Goal: Task Accomplishment & Management: Use online tool/utility

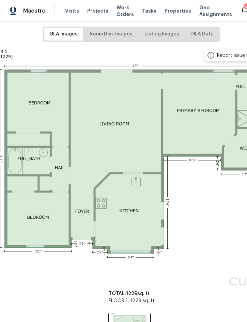
scroll to position [105, 61]
click at [159, 36] on span "Listing Images" at bounding box center [162, 34] width 35 height 9
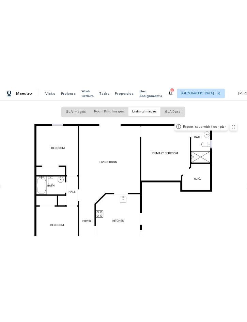
scroll to position [102, 16]
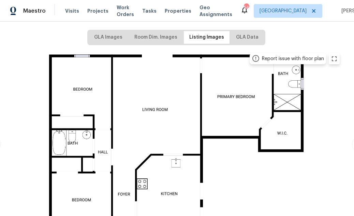
click at [247, 56] on img at bounding box center [176, 143] width 335 height 188
click at [247, 60] on button "zoom in" at bounding box center [334, 58] width 11 height 11
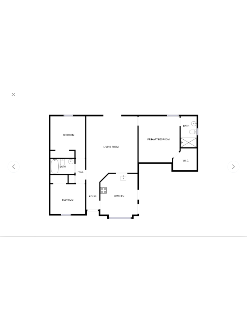
scroll to position [78, 16]
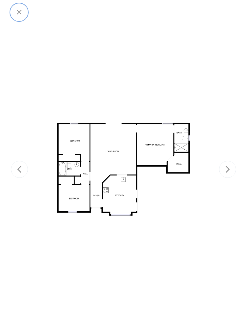
click at [20, 11] on icon "button" at bounding box center [19, 12] width 5 height 5
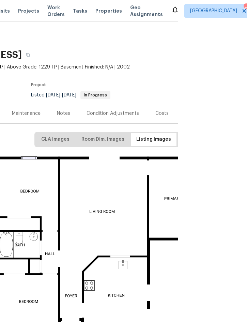
scroll to position [0, 0]
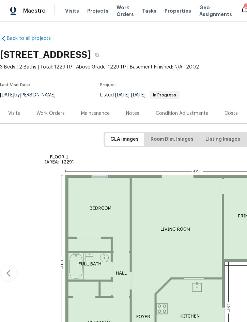
click at [98, 12] on span "Projects" at bounding box center [97, 11] width 21 height 7
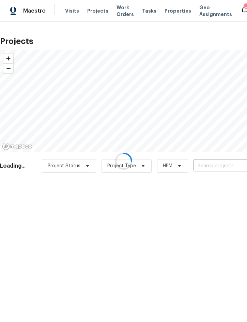
click at [210, 167] on div at bounding box center [123, 161] width 247 height 322
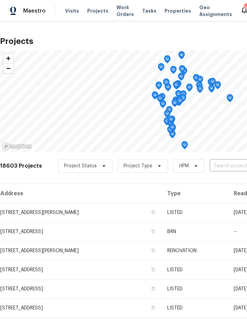
click at [225, 163] on input "text" at bounding box center [249, 166] width 78 height 11
type input "619 car"
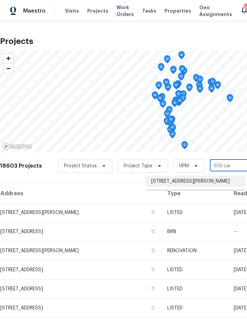
click at [208, 177] on li "[STREET_ADDRESS][PERSON_NAME]" at bounding box center [195, 181] width 99 height 11
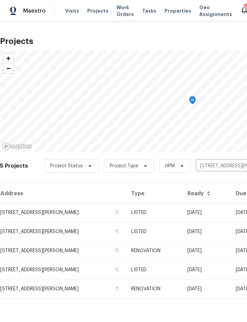
click at [181, 210] on td "LISTED" at bounding box center [154, 212] width 56 height 19
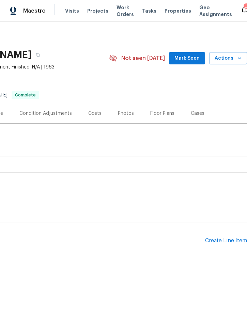
scroll to position [0, 138]
click at [230, 58] on span "Actions" at bounding box center [228, 58] width 27 height 9
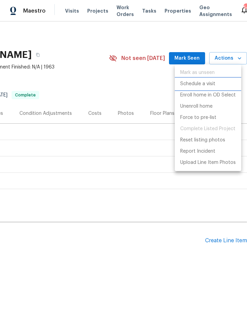
click at [208, 82] on p "Schedule a visit" at bounding box center [197, 83] width 35 height 7
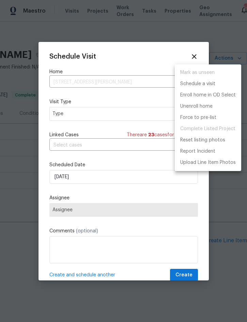
click at [94, 113] on div at bounding box center [123, 161] width 247 height 322
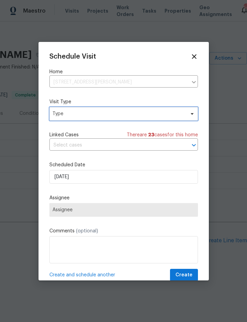
click at [107, 111] on span "Type" at bounding box center [119, 113] width 133 height 7
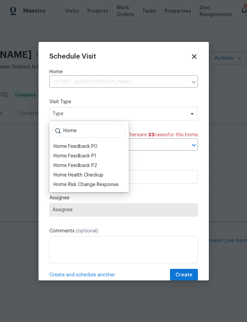
type input "Home"
click at [97, 174] on div "Home Health Checkup" at bounding box center [79, 175] width 50 height 7
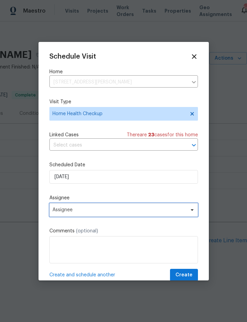
click at [115, 211] on span "Assignee" at bounding box center [120, 209] width 134 height 5
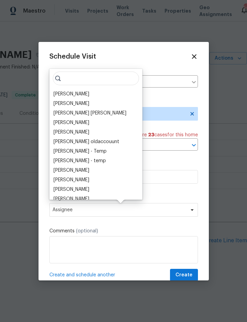
click at [76, 92] on div "[PERSON_NAME]" at bounding box center [72, 94] width 36 height 7
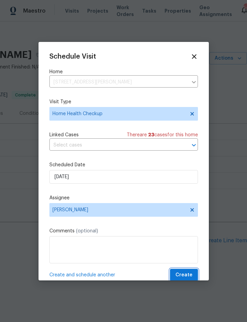
click at [188, 276] on span "Create" at bounding box center [184, 275] width 17 height 9
